Goal: Task Accomplishment & Management: Use online tool/utility

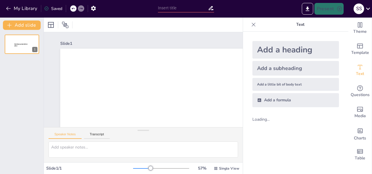
type input "New Sendsteps"
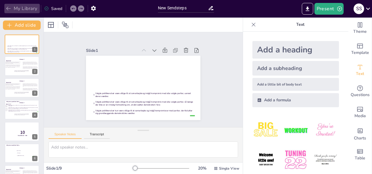
click at [28, 9] on button "My Library" at bounding box center [21, 8] width 35 height 9
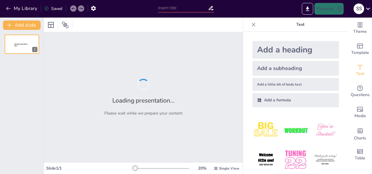
type input "New Sendsteps"
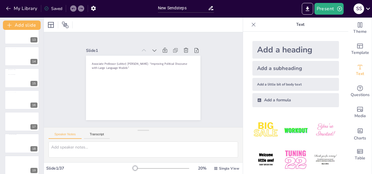
scroll to position [289, 0]
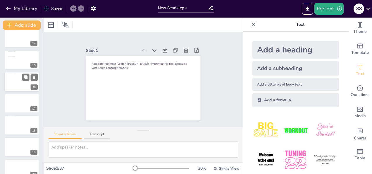
click at [24, 86] on div at bounding box center [22, 82] width 28 height 16
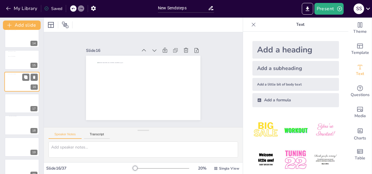
scroll to position [268, 0]
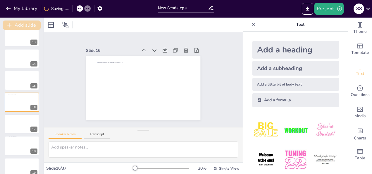
click at [31, 26] on button "Add slide" at bounding box center [22, 24] width 38 height 9
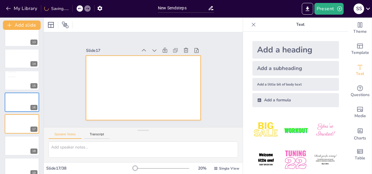
click at [92, 93] on div at bounding box center [143, 88] width 114 height 64
click at [122, 72] on div at bounding box center [143, 88] width 114 height 64
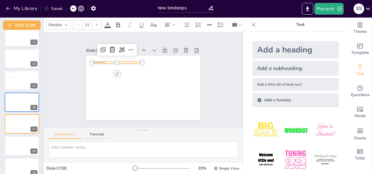
click at [72, 9] on icon at bounding box center [73, 9] width 4 height 4
click at [79, 5] on div "My Library Saving......" at bounding box center [52, 8] width 105 height 11
click at [76, 9] on div at bounding box center [73, 8] width 6 height 6
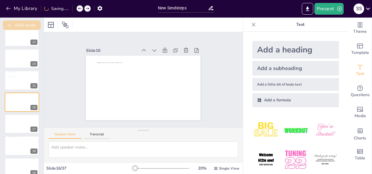
click at [28, 24] on button "Add slide" at bounding box center [22, 24] width 38 height 9
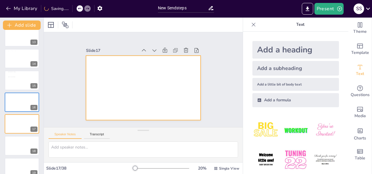
click at [130, 72] on div at bounding box center [143, 88] width 114 height 64
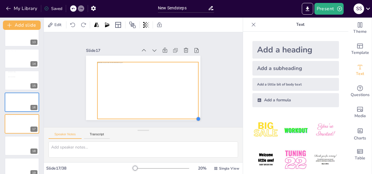
drag, startPoint x: 184, startPoint y: 112, endPoint x: 189, endPoint y: 117, distance: 6.8
click at [189, 117] on div "Slide 1 Associate Professor ([PERSON_NAME]) [PERSON_NAME]: “Improving Political…" at bounding box center [143, 79] width 199 height 95
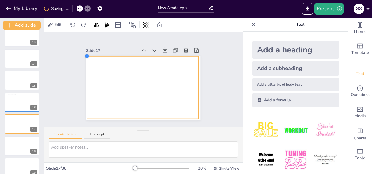
drag, startPoint x: 94, startPoint y: 58, endPoint x: 84, endPoint y: 54, distance: 11.3
click at [85, 54] on div at bounding box center [87, 56] width 5 height 5
click at [200, 71] on div at bounding box center [203, 74] width 6 height 6
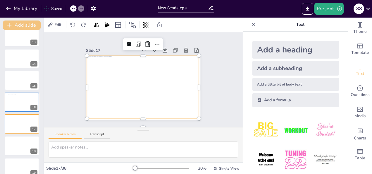
click at [27, 25] on button "Add slide" at bounding box center [22, 24] width 38 height 9
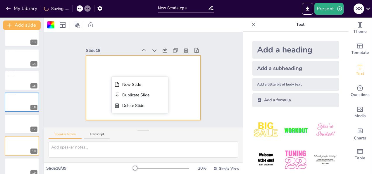
click at [99, 71] on div at bounding box center [143, 88] width 114 height 64
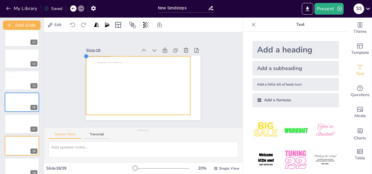
drag, startPoint x: 93, startPoint y: 60, endPoint x: 86, endPoint y: 53, distance: 10.3
click at [86, 56] on div at bounding box center [143, 88] width 114 height 64
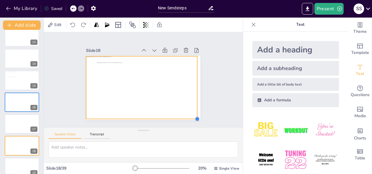
drag, startPoint x: 186, startPoint y: 111, endPoint x: 193, endPoint y: 113, distance: 7.4
click at [193, 113] on div at bounding box center [143, 88] width 114 height 64
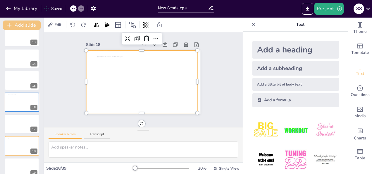
click at [27, 28] on button "Add slide" at bounding box center [22, 24] width 38 height 9
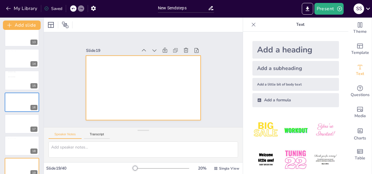
click at [109, 73] on div at bounding box center [143, 88] width 114 height 64
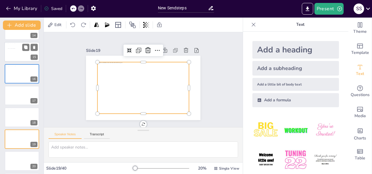
scroll to position [297, 0]
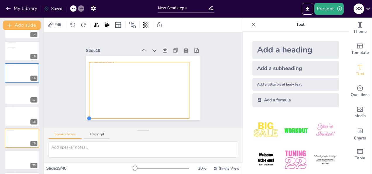
drag, startPoint x: 93, startPoint y: 110, endPoint x: 88, endPoint y: 115, distance: 6.8
click at [88, 115] on div at bounding box center [143, 88] width 114 height 64
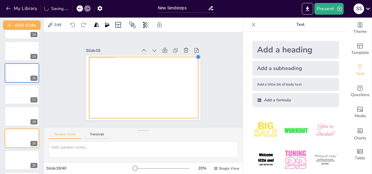
drag, startPoint x: 183, startPoint y: 59, endPoint x: 192, endPoint y: 55, distance: 9.9
click at [198, 60] on div at bounding box center [200, 62] width 5 height 5
click at [30, 27] on button "Add slide" at bounding box center [22, 24] width 38 height 9
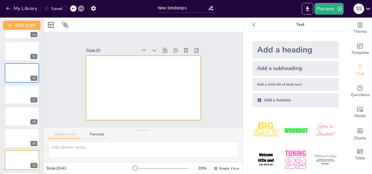
click at [116, 76] on div at bounding box center [143, 88] width 114 height 64
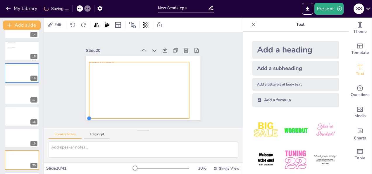
drag, startPoint x: 92, startPoint y: 112, endPoint x: 89, endPoint y: 117, distance: 5.4
click at [89, 117] on div at bounding box center [143, 88] width 114 height 64
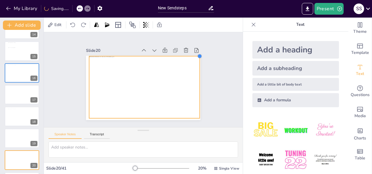
drag, startPoint x: 184, startPoint y: 60, endPoint x: 195, endPoint y: 57, distance: 11.0
click at [195, 57] on div at bounding box center [143, 88] width 114 height 64
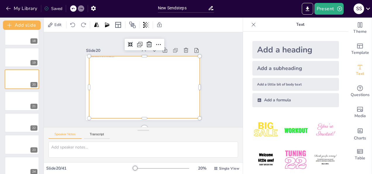
scroll to position [377, 0]
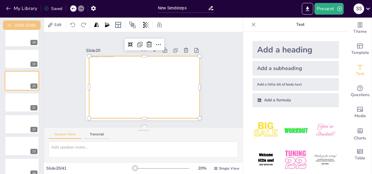
click at [31, 22] on button "Add slide" at bounding box center [22, 24] width 38 height 9
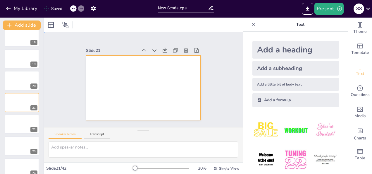
click at [99, 63] on div at bounding box center [143, 88] width 114 height 64
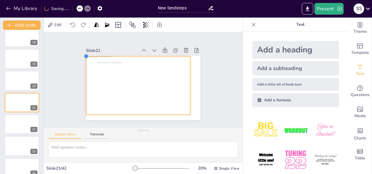
drag, startPoint x: 93, startPoint y: 60, endPoint x: 85, endPoint y: 53, distance: 11.2
click at [85, 53] on div "Slide 21" at bounding box center [142, 82] width 121 height 85
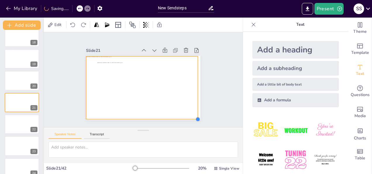
drag, startPoint x: 185, startPoint y: 112, endPoint x: 193, endPoint y: 115, distance: 8.0
click at [195, 117] on div at bounding box center [197, 119] width 5 height 5
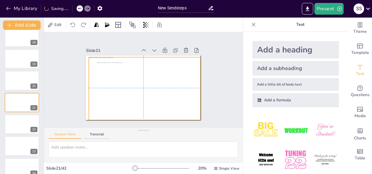
click at [165, 91] on div at bounding box center [144, 88] width 111 height 63
drag, startPoint x: 164, startPoint y: 90, endPoint x: 161, endPoint y: 90, distance: 2.9
click at [161, 90] on div at bounding box center [142, 88] width 111 height 63
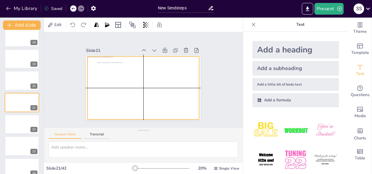
drag, startPoint x: 161, startPoint y: 90, endPoint x: 160, endPoint y: 87, distance: 3.2
click at [160, 87] on div at bounding box center [142, 87] width 111 height 63
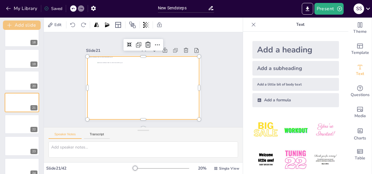
click at [17, 24] on button "Add slide" at bounding box center [22, 24] width 38 height 9
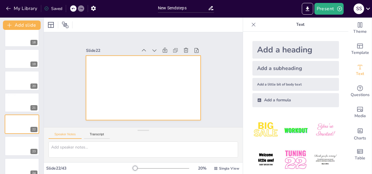
click at [117, 85] on div at bounding box center [143, 88] width 114 height 64
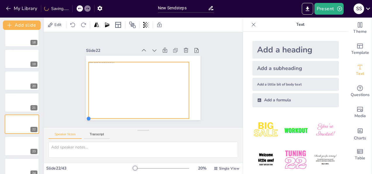
drag, startPoint x: 94, startPoint y: 111, endPoint x: 88, endPoint y: 116, distance: 7.9
click at [88, 116] on div at bounding box center [143, 88] width 114 height 64
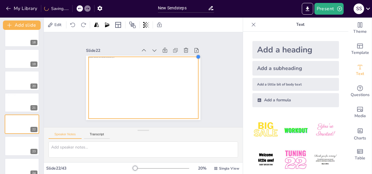
drag, startPoint x: 185, startPoint y: 58, endPoint x: 194, endPoint y: 53, distance: 10.2
click at [196, 54] on div at bounding box center [198, 56] width 5 height 5
click at [140, 72] on div at bounding box center [144, 88] width 110 height 62
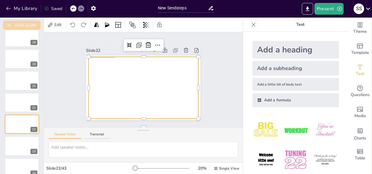
click at [30, 23] on button "Add slide" at bounding box center [22, 24] width 38 height 9
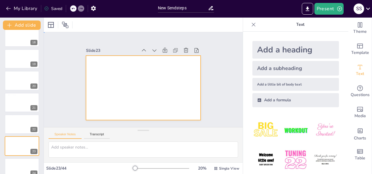
click at [160, 88] on div at bounding box center [143, 88] width 114 height 64
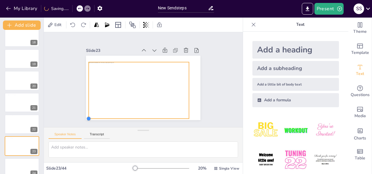
drag, startPoint x: 92, startPoint y: 111, endPoint x: 83, endPoint y: 116, distance: 9.9
click at [83, 115] on div at bounding box center [84, 112] width 5 height 5
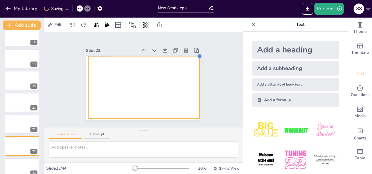
drag, startPoint x: 183, startPoint y: 60, endPoint x: 194, endPoint y: 56, distance: 11.0
click at [194, 56] on div at bounding box center [143, 88] width 114 height 64
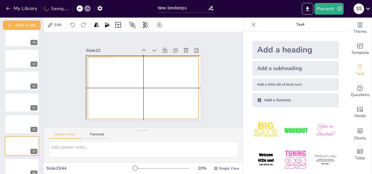
click at [162, 74] on div at bounding box center [143, 87] width 111 height 62
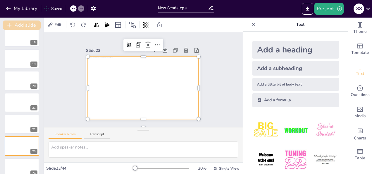
click at [25, 24] on button "Add slide" at bounding box center [22, 24] width 38 height 9
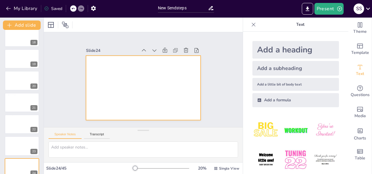
click at [101, 85] on div at bounding box center [143, 88] width 114 height 64
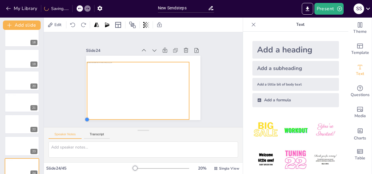
drag, startPoint x: 93, startPoint y: 111, endPoint x: 85, endPoint y: 117, distance: 10.1
click at [86, 117] on div at bounding box center [143, 88] width 114 height 64
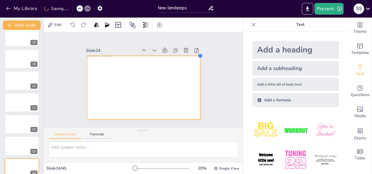
drag, startPoint x: 184, startPoint y: 59, endPoint x: 195, endPoint y: 57, distance: 11.3
click at [195, 57] on div at bounding box center [142, 88] width 120 height 76
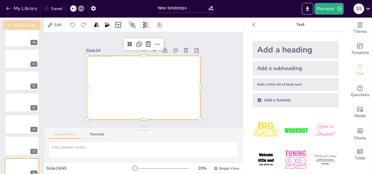
click at [29, 22] on button "Add slide" at bounding box center [22, 24] width 38 height 9
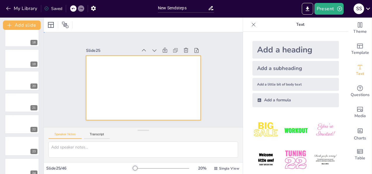
click at [123, 73] on div at bounding box center [143, 88] width 114 height 64
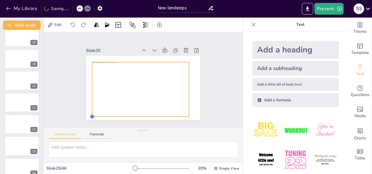
drag, startPoint x: 93, startPoint y: 110, endPoint x: 87, endPoint y: 115, distance: 7.9
click at [87, 115] on div at bounding box center [143, 88] width 114 height 64
click at [89, 115] on div at bounding box center [139, 90] width 100 height 56
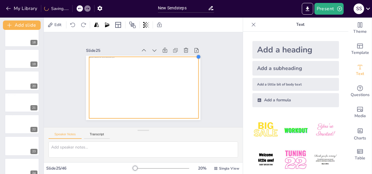
drag, startPoint x: 184, startPoint y: 60, endPoint x: 193, endPoint y: 59, distance: 9.4
click at [193, 59] on div at bounding box center [143, 88] width 114 height 64
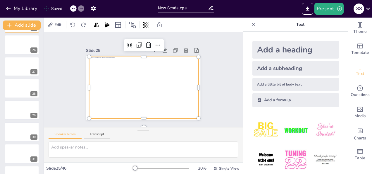
scroll to position [543, 0]
click at [25, 27] on button "Add slide" at bounding box center [22, 24] width 38 height 9
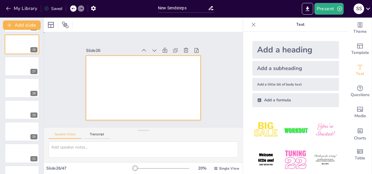
click at [141, 74] on div at bounding box center [138, 86] width 130 height 119
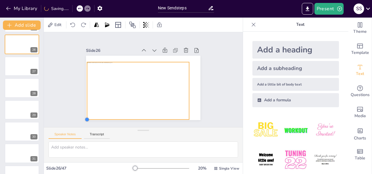
drag, startPoint x: 92, startPoint y: 110, endPoint x: 88, endPoint y: 116, distance: 6.8
click at [88, 116] on div at bounding box center [139, 86] width 131 height 113
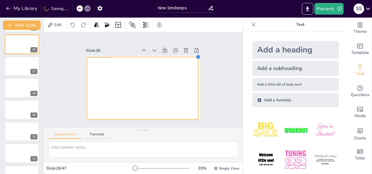
drag, startPoint x: 183, startPoint y: 60, endPoint x: 192, endPoint y: 56, distance: 9.9
click at [195, 56] on div at bounding box center [197, 57] width 5 height 5
click at [199, 78] on div at bounding box center [202, 81] width 6 height 6
click at [29, 22] on button "Add slide" at bounding box center [22, 24] width 38 height 9
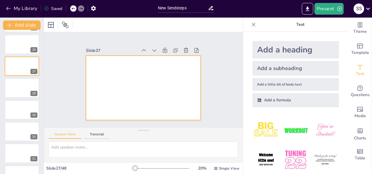
click at [154, 93] on div at bounding box center [143, 88] width 114 height 64
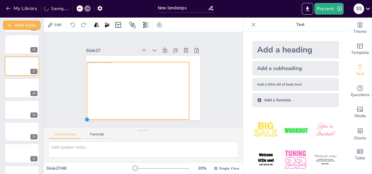
drag, startPoint x: 92, startPoint y: 111, endPoint x: 88, endPoint y: 117, distance: 6.8
click at [88, 117] on div at bounding box center [143, 88] width 114 height 64
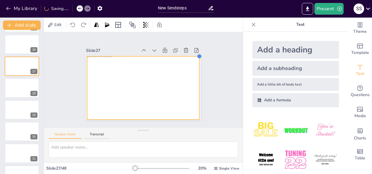
drag, startPoint x: 186, startPoint y: 61, endPoint x: 196, endPoint y: 57, distance: 11.0
click at [196, 57] on div "Slide 1 Associate Professor ([PERSON_NAME]) [PERSON_NAME]: “Improving Political…" at bounding box center [143, 79] width 165 height 122
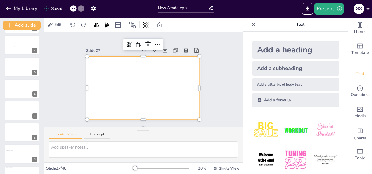
scroll to position [0, 0]
click at [17, 44] on div at bounding box center [21, 44] width 35 height 20
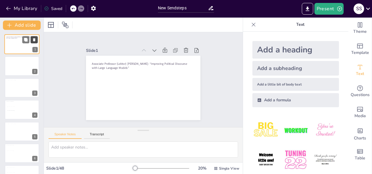
click at [34, 40] on icon at bounding box center [34, 39] width 2 height 3
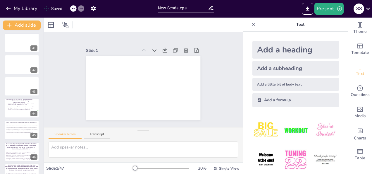
scroll to position [884, 0]
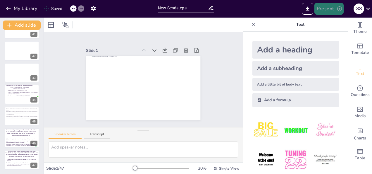
click at [325, 12] on button "Present" at bounding box center [328, 9] width 29 height 12
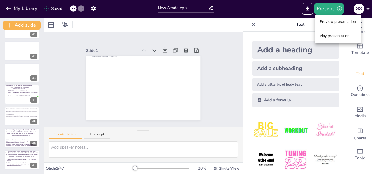
click at [330, 33] on li "Play presentation" at bounding box center [338, 35] width 46 height 9
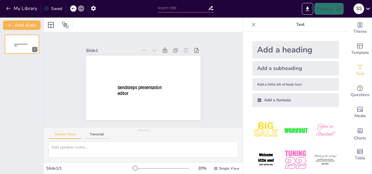
type input "New Sendsteps"
